Goal: Check status: Check status

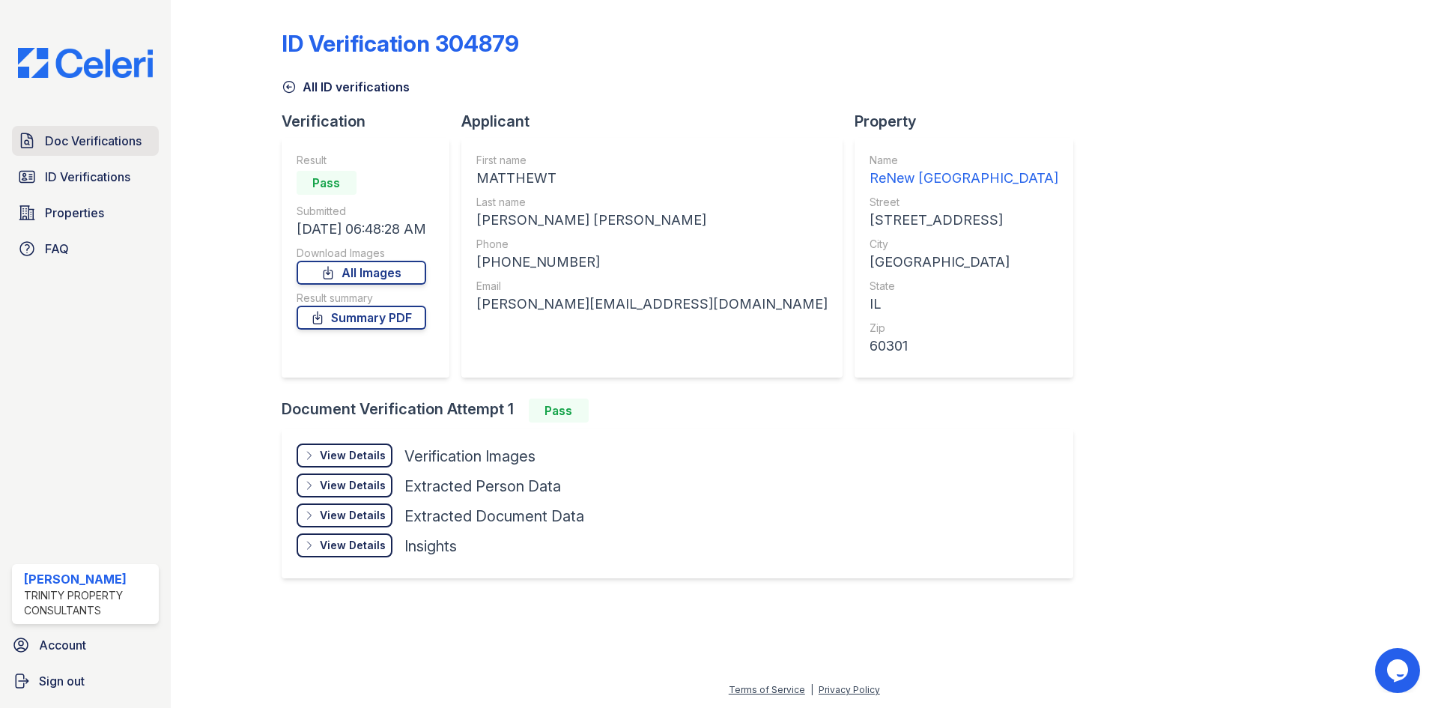
click at [115, 144] on span "Doc Verifications" at bounding box center [93, 141] width 97 height 18
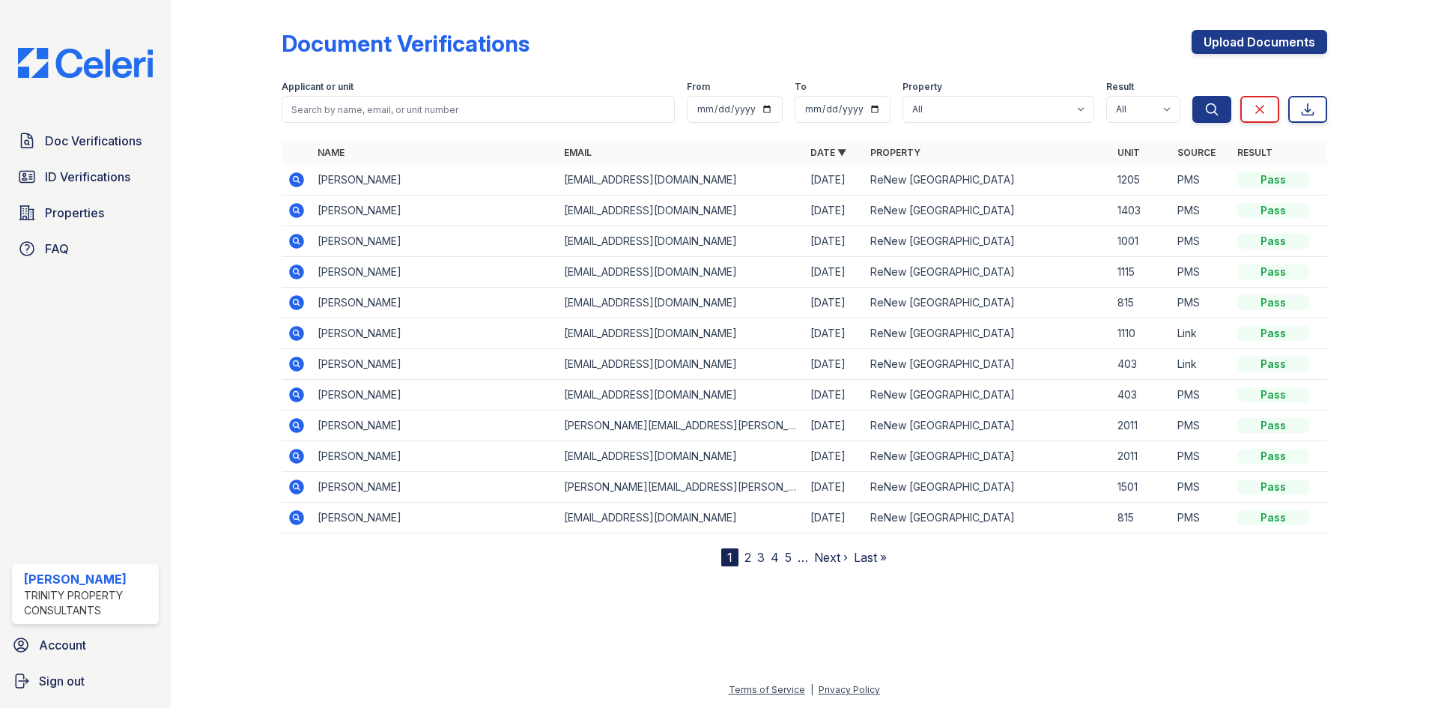
click at [300, 210] on icon at bounding box center [296, 210] width 15 height 15
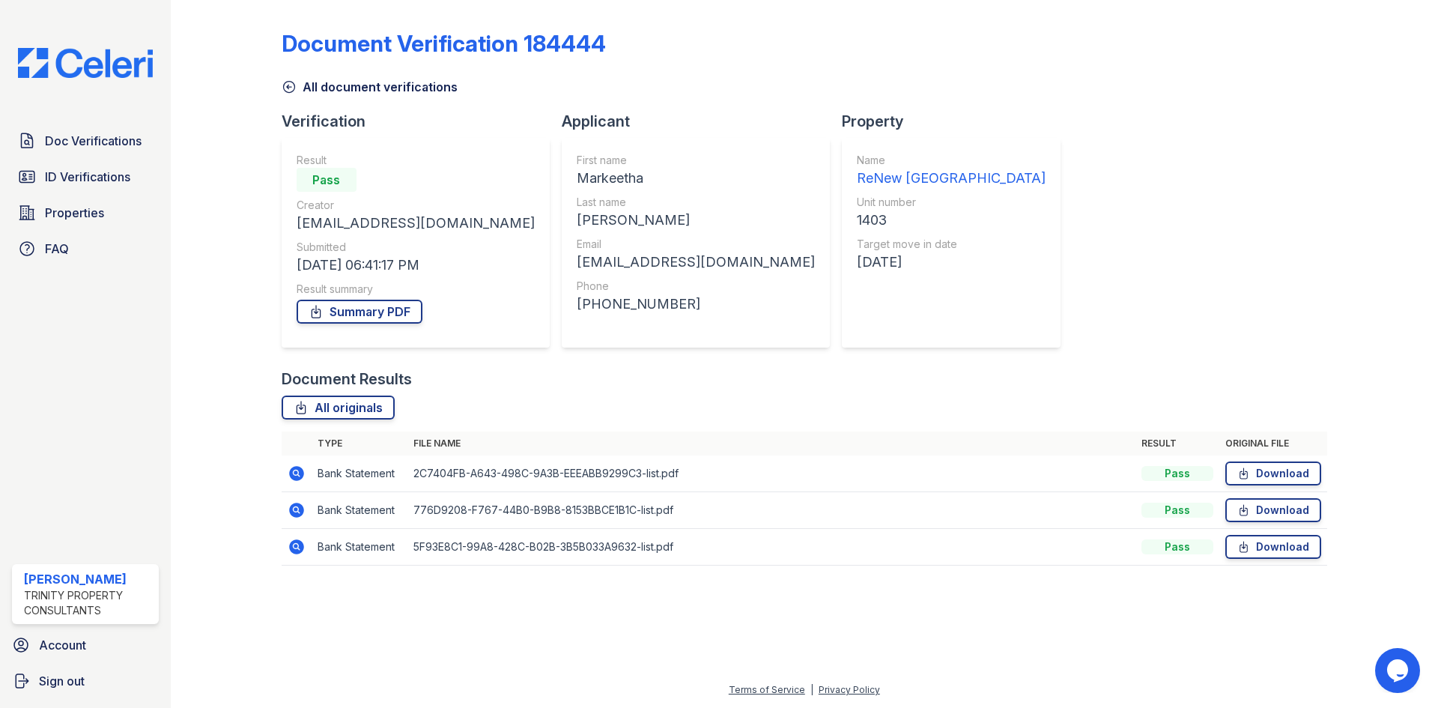
click at [384, 607] on div at bounding box center [804, 642] width 1219 height 76
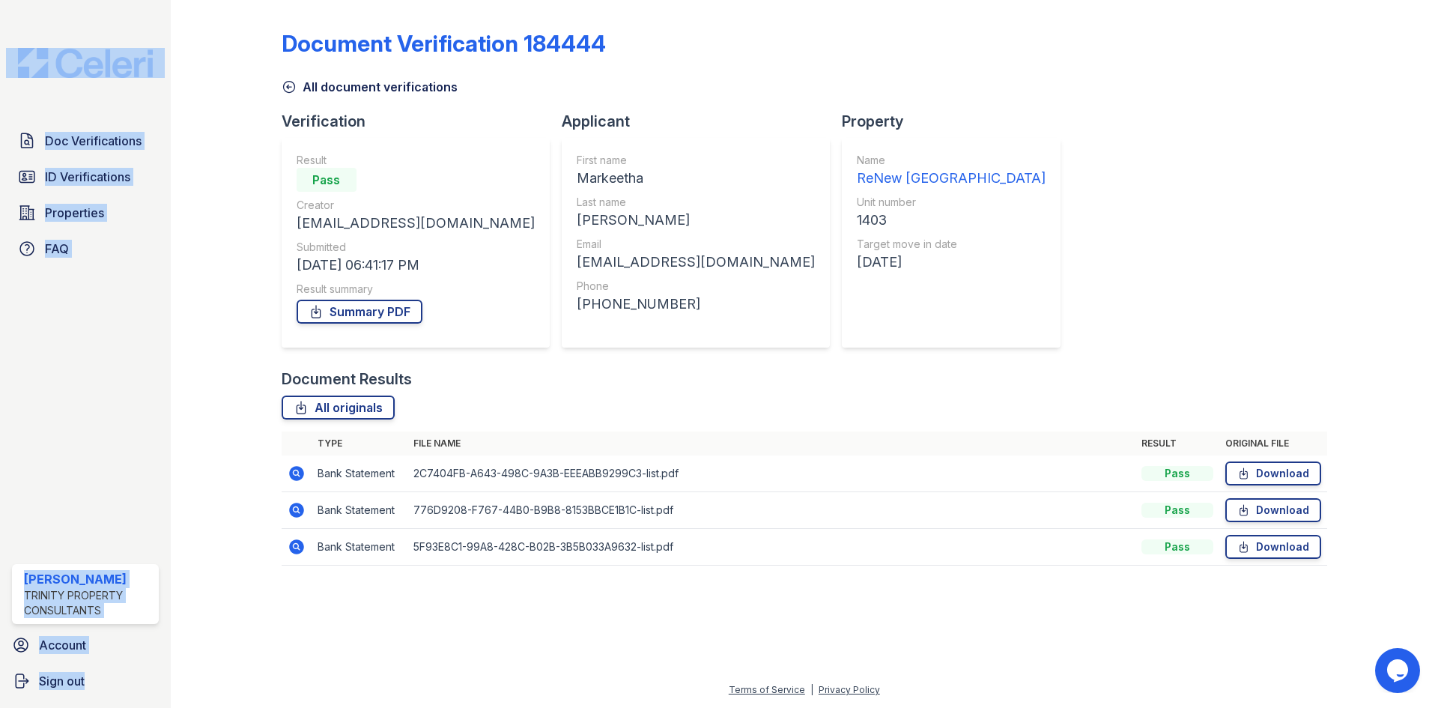
drag, startPoint x: 7, startPoint y: 18, endPoint x: 285, endPoint y: 275, distance: 378.5
click at [267, 276] on div "Doc Verifications ID Verifications Properties FAQ Korey Dixon Trinity Property …" at bounding box center [719, 354] width 1438 height 708
click at [184, 324] on div "Document Verification 184444 All document verifications Verification Result Pas…" at bounding box center [804, 354] width 1267 height 708
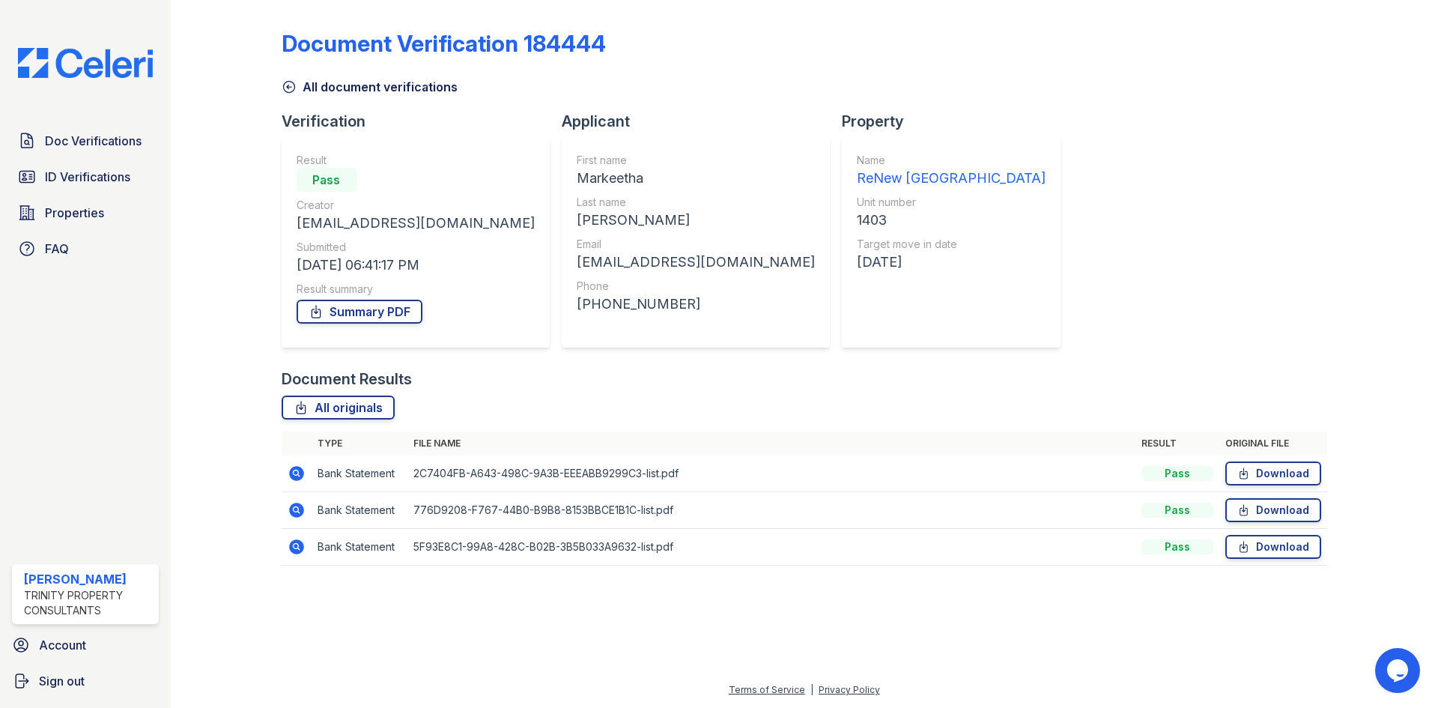
click at [82, 115] on div "Doc Verifications ID Verifications Properties FAQ Korey Dixon Trinity Property …" at bounding box center [85, 354] width 171 height 708
click at [100, 172] on span "ID Verifications" at bounding box center [87, 177] width 85 height 18
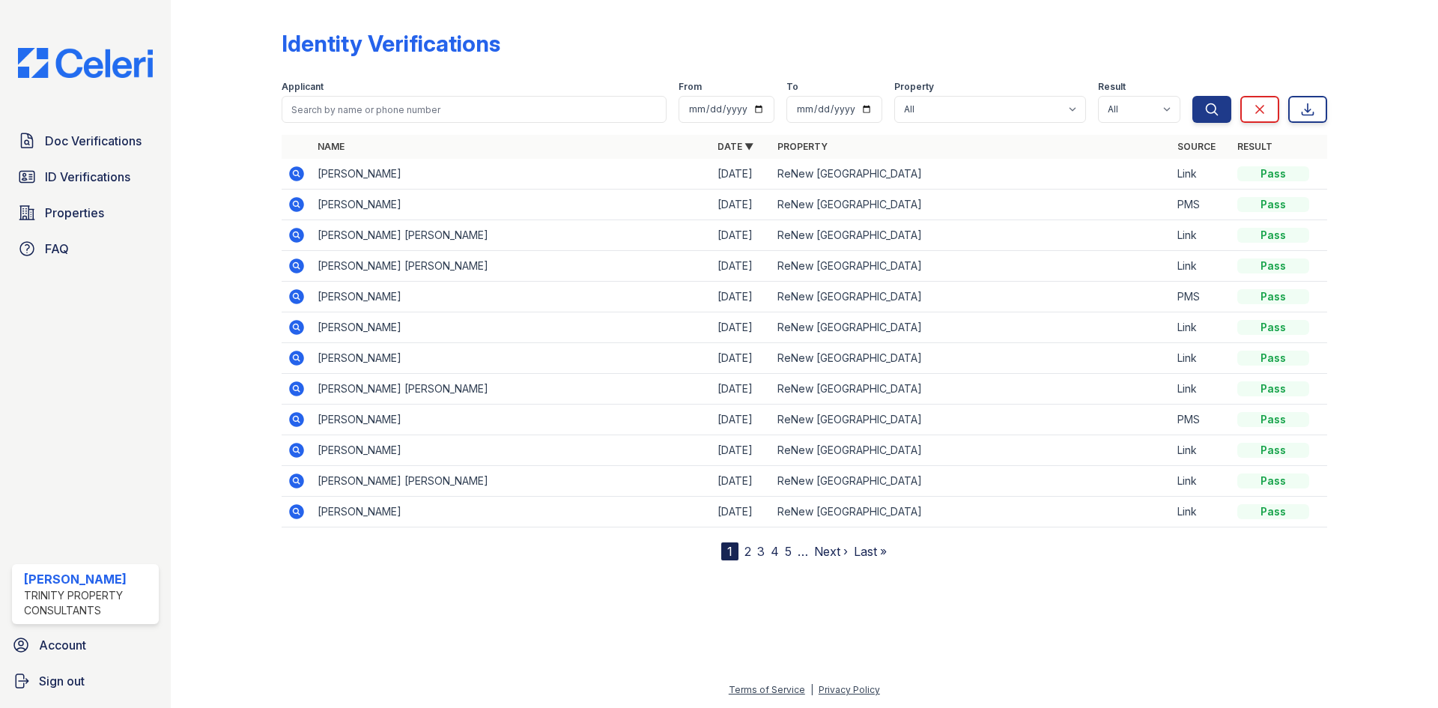
click at [290, 203] on icon at bounding box center [296, 204] width 15 height 15
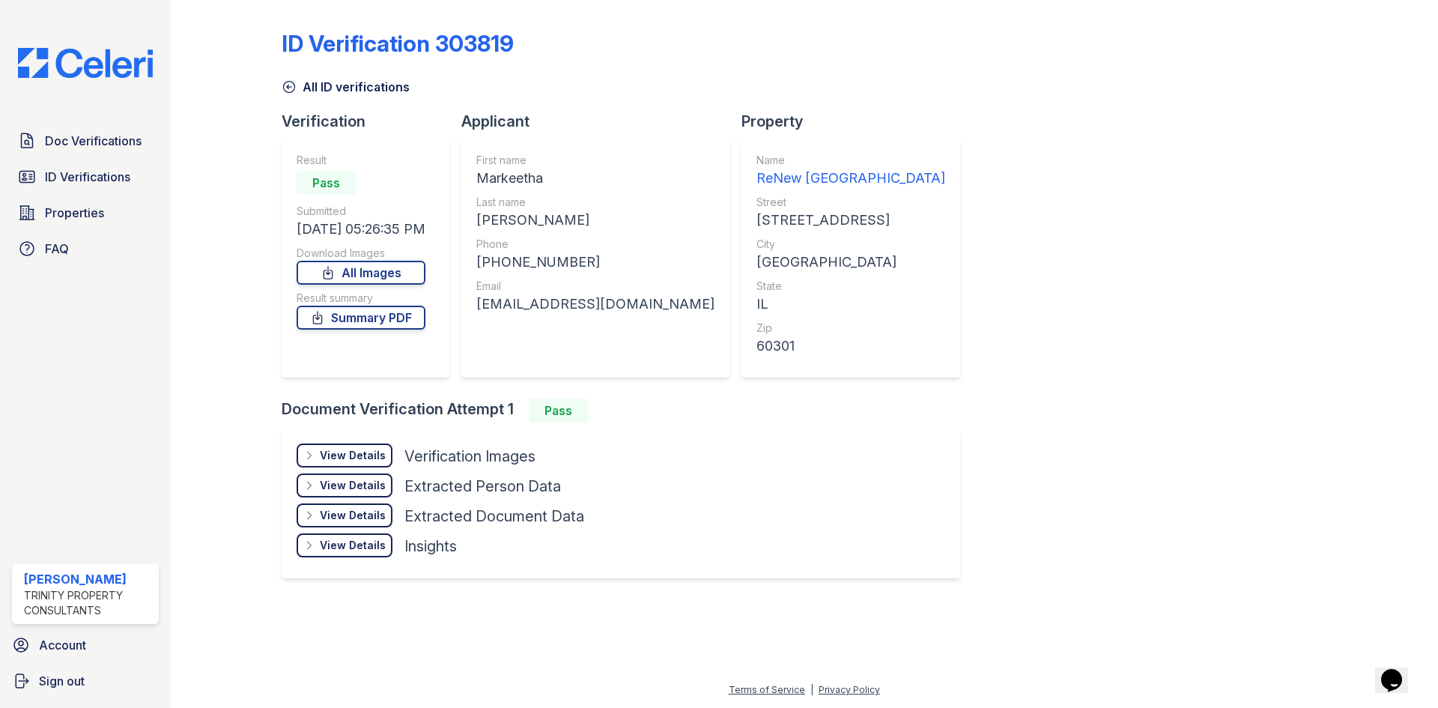
click at [357, 457] on div "View Details" at bounding box center [353, 455] width 66 height 15
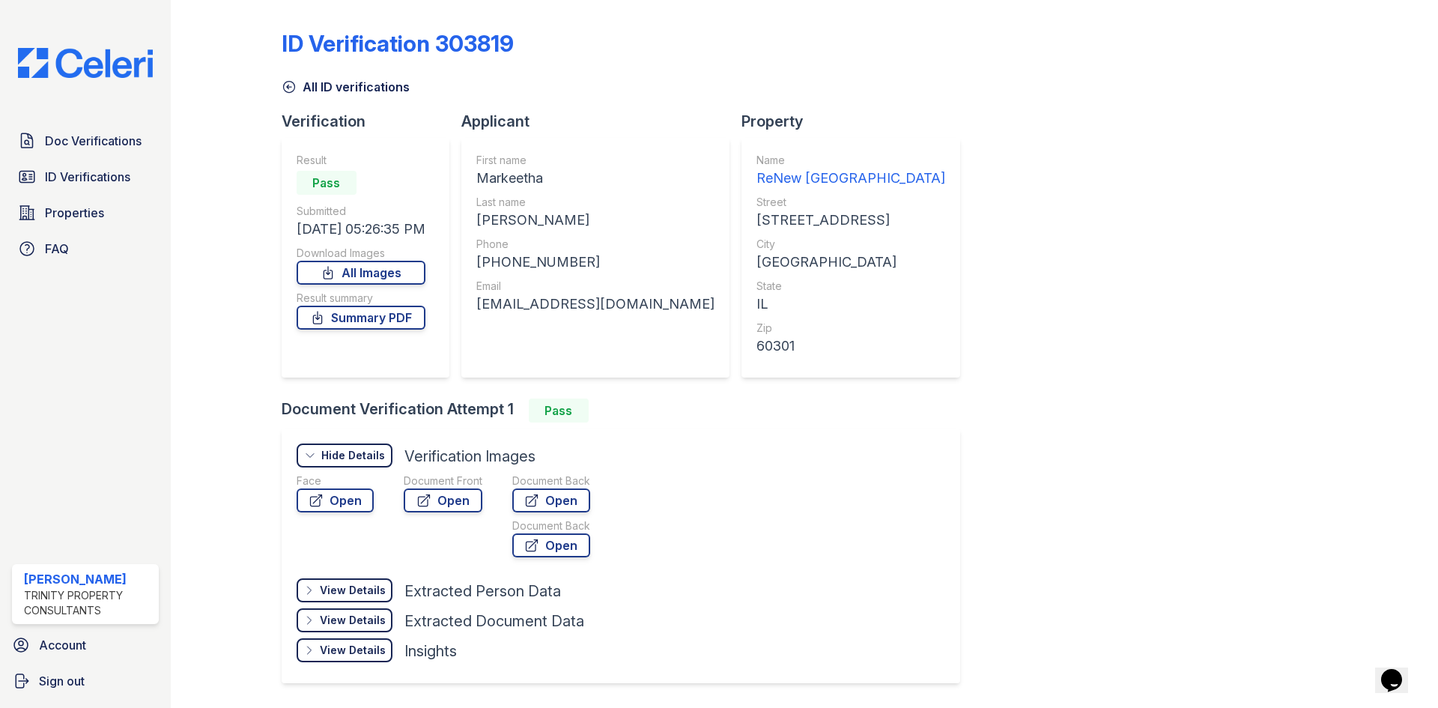
click at [1216, 184] on div "ID Verification 303819 All ID verifications Verification Result Pass Submitted …" at bounding box center [805, 355] width 1046 height 698
